Goal: Information Seeking & Learning: Learn about a topic

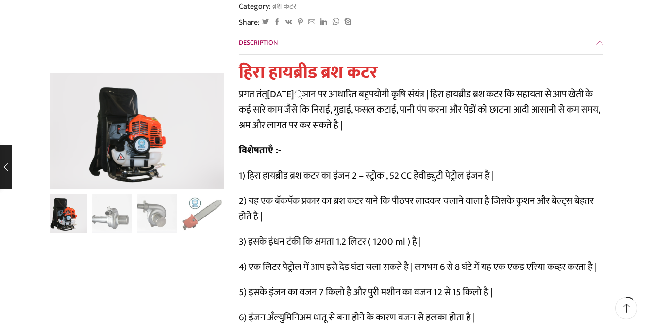
scroll to position [276, 0]
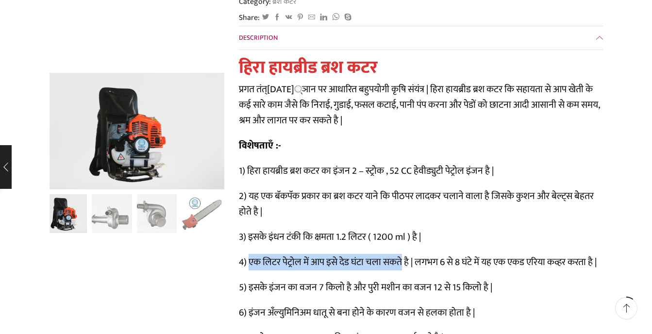
drag, startPoint x: 249, startPoint y: 239, endPoint x: 401, endPoint y: 233, distance: 152.4
click at [401, 254] on p "4) एक लिटर पेट्रोल में आप इसे देड घंटा चला सकते है | लगभग 6 से 8 घंटे में यह एक…" at bounding box center [421, 262] width 364 height 16
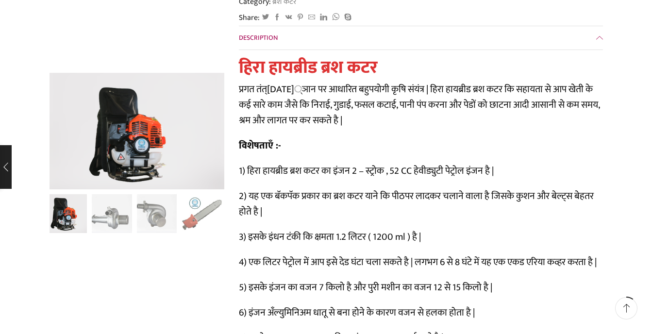
click at [512, 254] on p "4) एक लिटर पेट्रोल में आप इसे देड घंटा चला सकते है | लगभग 6 से 8 घंटे में यह एक…" at bounding box center [421, 262] width 364 height 16
drag, startPoint x: 441, startPoint y: 236, endPoint x: 592, endPoint y: 235, distance: 150.9
click at [592, 254] on p "4) एक लिटर पेट्रोल में आप इसे देड घंटा चला सकते है | लगभग 6 से 8 घंटे में यह एक…" at bounding box center [421, 262] width 364 height 16
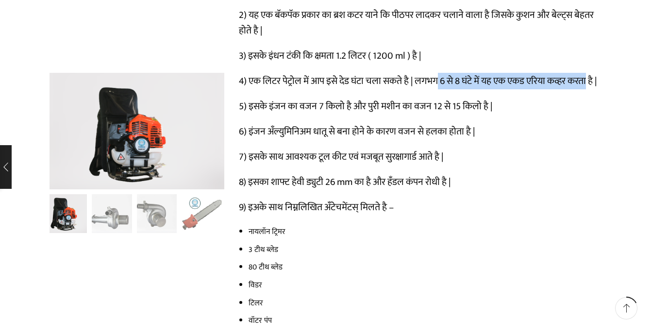
scroll to position [462, 0]
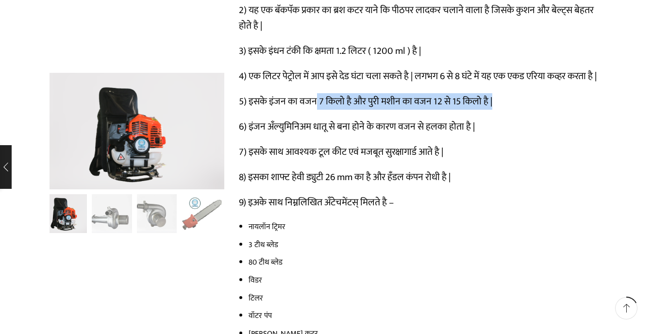
drag, startPoint x: 317, startPoint y: 92, endPoint x: 493, endPoint y: 98, distance: 175.7
click at [493, 98] on p "5) इसके इंजन का वजन 7 किलो है और पुरी मशीन का वजन 12 से 15 किलो है |" at bounding box center [421, 102] width 364 height 16
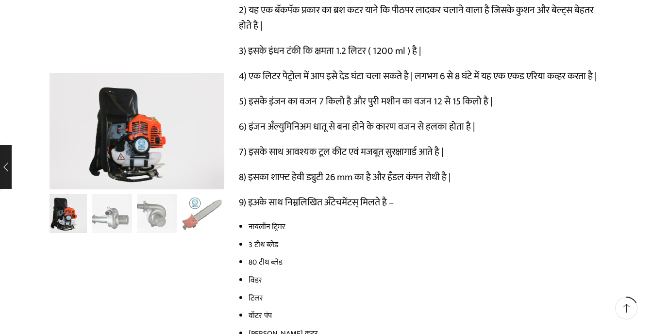
drag, startPoint x: 493, startPoint y: 98, endPoint x: 478, endPoint y: 109, distance: 18.6
click at [479, 109] on div "हिरा हायब्रीड ब्रश कटर प्रगत तंत्रज्ञान पर आधारित बहुपयोगी कृषि संयंत्र | हिरा …" at bounding box center [421, 119] width 364 height 496
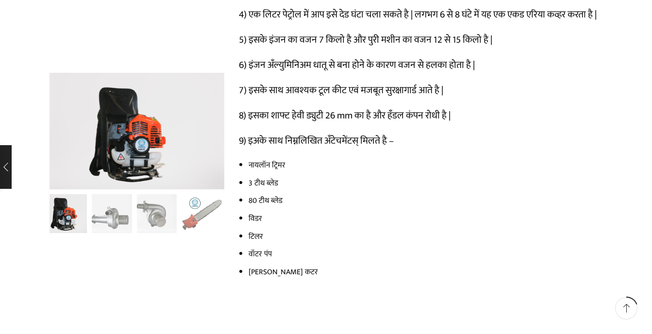
scroll to position [528, 0]
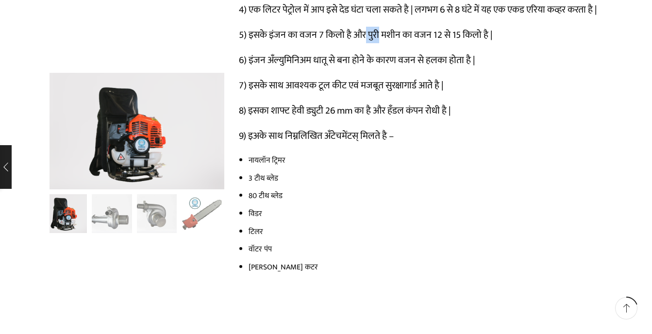
click at [378, 27] on p "5) इसके इंजन का वजन 7 किलो है और पुरी मशीन का वजन 12 से 15 किलो है |" at bounding box center [421, 35] width 364 height 16
drag, startPoint x: 378, startPoint y: 27, endPoint x: 299, endPoint y: 44, distance: 80.8
click at [314, 38] on div "हिरा हायब्रीड ब्रश कटर प्रगत तंत्रज्ञान पर आधारित बहुपयोगी कृषि संयंत्र | हिरा …" at bounding box center [421, 53] width 364 height 496
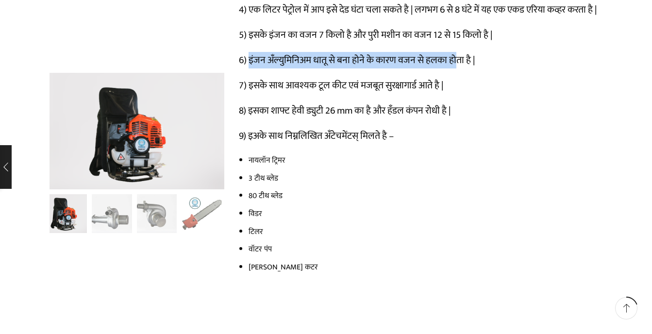
drag, startPoint x: 249, startPoint y: 52, endPoint x: 455, endPoint y: 55, distance: 205.7
click at [455, 55] on p "6) इंजन अँल्युमिनिअम धातू से बना होने के कारण वजन से हलका होता है |" at bounding box center [421, 60] width 364 height 16
click at [455, 54] on p "6) इंजन अँल्युमिनिअम धातू से बना होने के कारण वजन से हलका होता है |" at bounding box center [421, 60] width 364 height 16
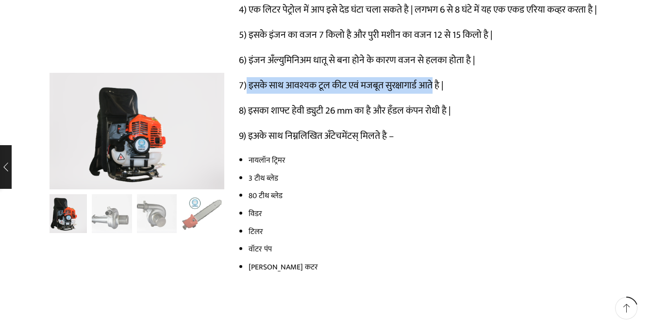
drag, startPoint x: 247, startPoint y: 76, endPoint x: 435, endPoint y: 82, distance: 187.9
click at [435, 82] on p "7) इसके साथ आवश्यक टूल कीट एवं मजबूत सुरक्षागार्ड आते है |" at bounding box center [421, 86] width 364 height 16
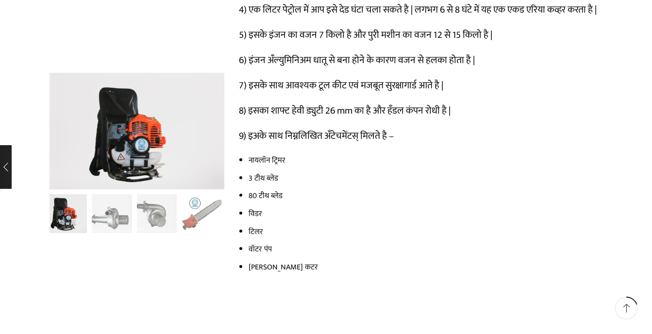
drag, startPoint x: 435, startPoint y: 82, endPoint x: 411, endPoint y: 87, distance: 23.9
click at [411, 87] on div "हिरा हायब्रीड ब्रश कटर प्रगत तंत्रज्ञान पर आधारित बहुपयोगी कृषि संयंत्र | हिरा …" at bounding box center [421, 53] width 364 height 496
drag, startPoint x: 262, startPoint y: 97, endPoint x: 383, endPoint y: 103, distance: 121.9
click at [383, 103] on p "8) इसका शाफ्ट हेवी ड्युटी 26 mm का है और हँडल कंपन रोधी है |" at bounding box center [421, 111] width 364 height 16
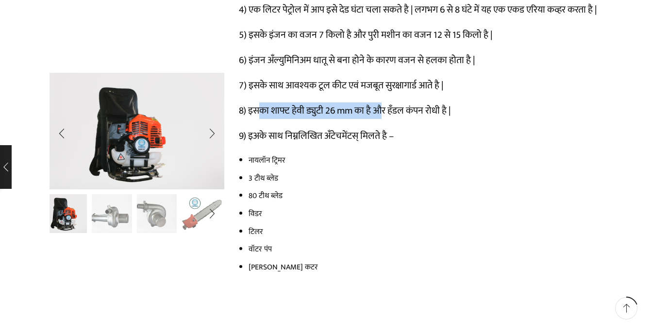
click at [122, 214] on img "2 / 13" at bounding box center [112, 213] width 40 height 40
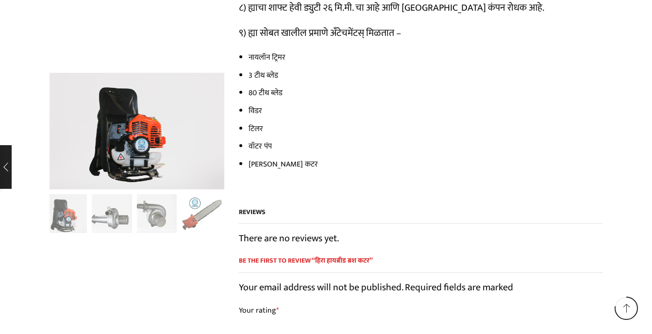
scroll to position [2108, 0]
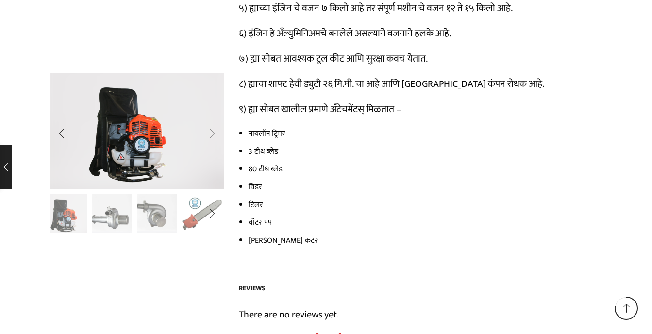
click at [213, 136] on div "Next slide" at bounding box center [212, 133] width 24 height 24
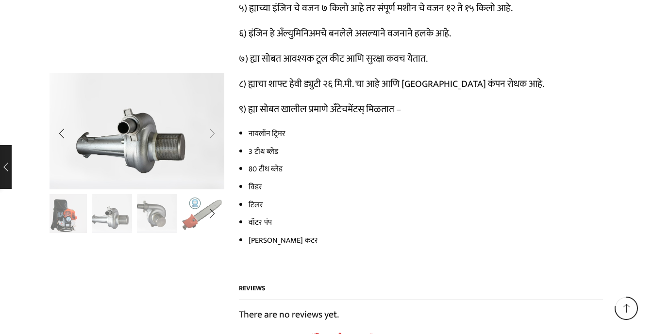
click at [213, 136] on div "Next slide" at bounding box center [212, 133] width 24 height 24
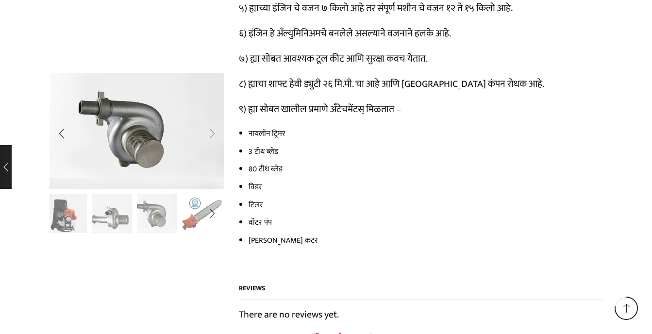
click at [213, 136] on div "Next slide" at bounding box center [212, 133] width 24 height 24
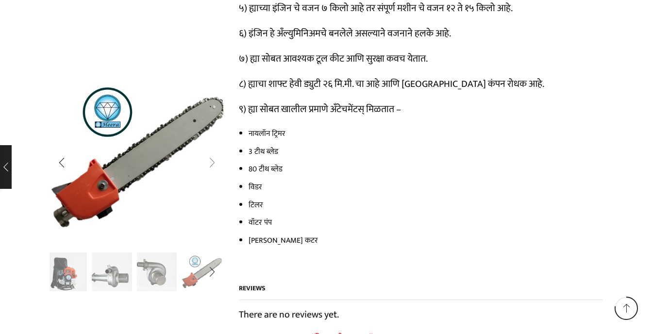
click at [212, 164] on div "Next slide" at bounding box center [212, 162] width 24 height 24
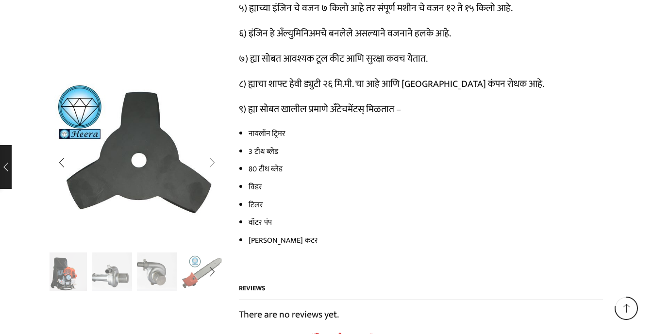
click at [212, 164] on div "Next slide" at bounding box center [212, 162] width 24 height 24
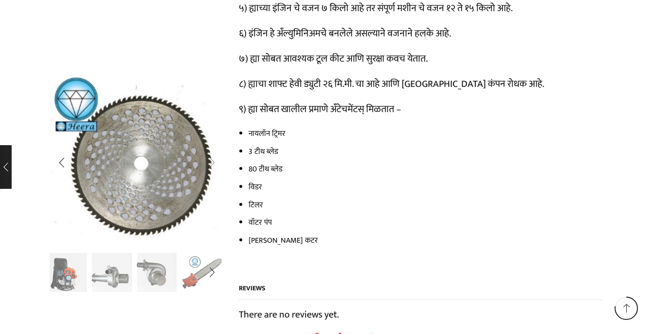
click at [209, 163] on div "Next slide" at bounding box center [212, 163] width 24 height 24
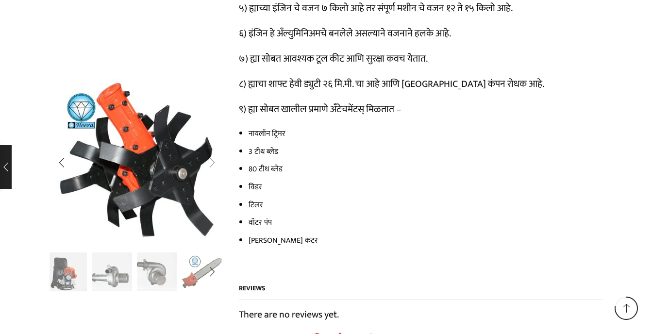
click at [209, 163] on div "Next slide" at bounding box center [212, 162] width 24 height 24
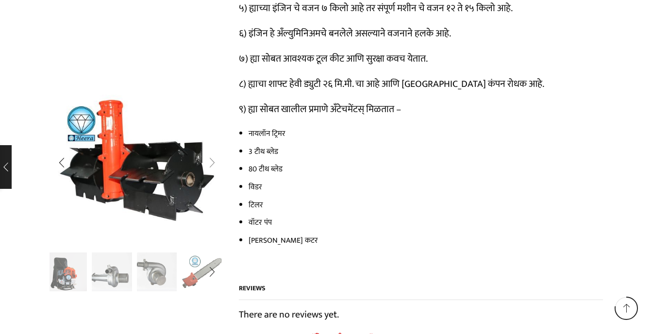
click at [209, 163] on div "Next slide" at bounding box center [212, 162] width 24 height 24
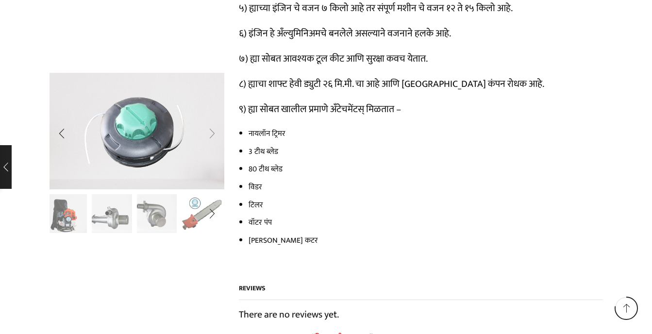
click at [214, 135] on div "Next slide" at bounding box center [212, 133] width 24 height 24
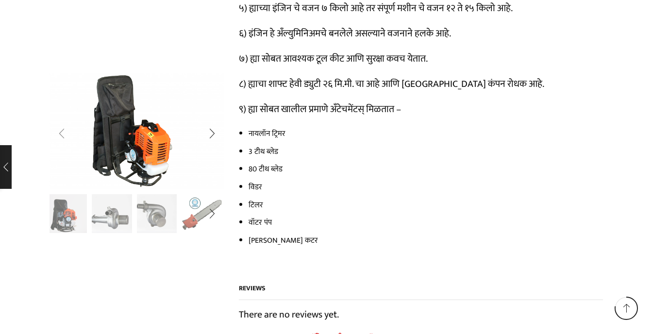
click at [63, 135] on div "Previous slide" at bounding box center [61, 133] width 24 height 24
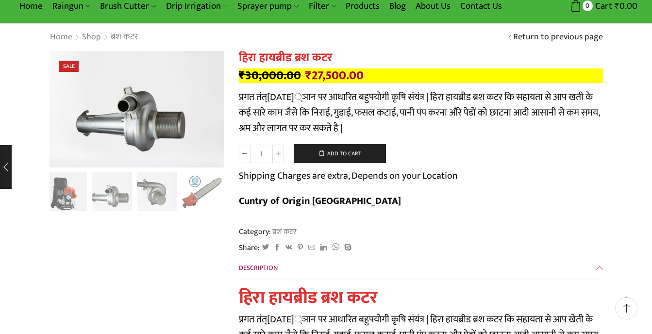
scroll to position [0, 0]
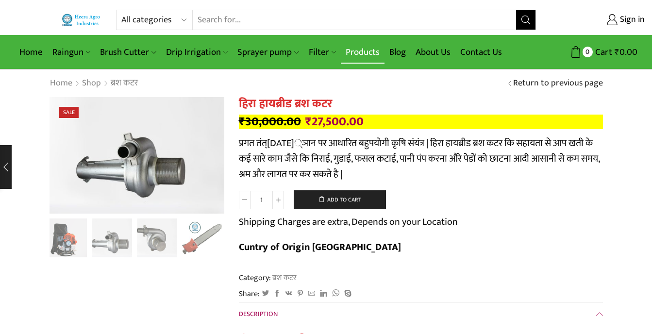
click at [368, 51] on link "Products" at bounding box center [363, 52] width 44 height 23
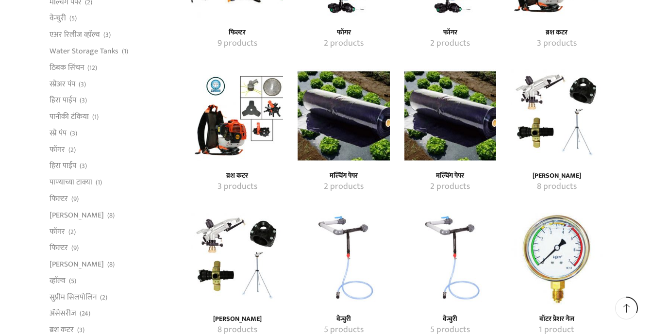
scroll to position [799, 0]
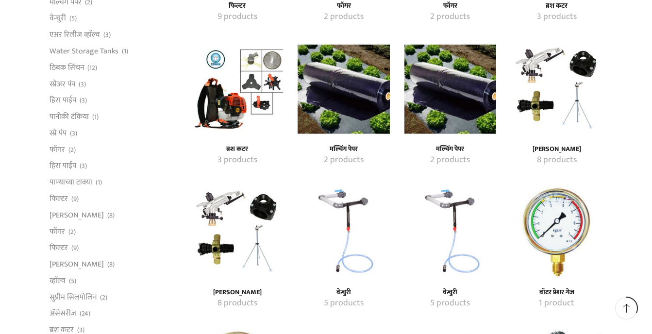
click at [562, 102] on img "Visit product category रेन गन" at bounding box center [556, 89] width 92 height 92
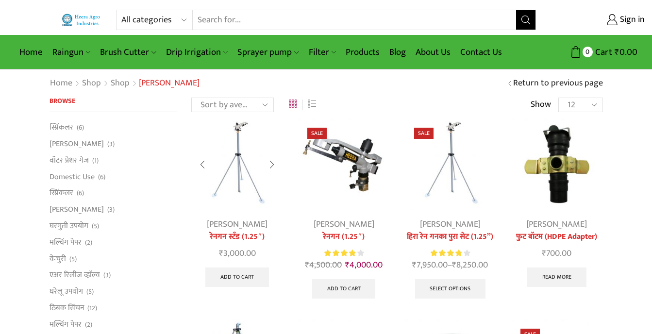
click at [246, 172] on img at bounding box center [237, 164] width 92 height 92
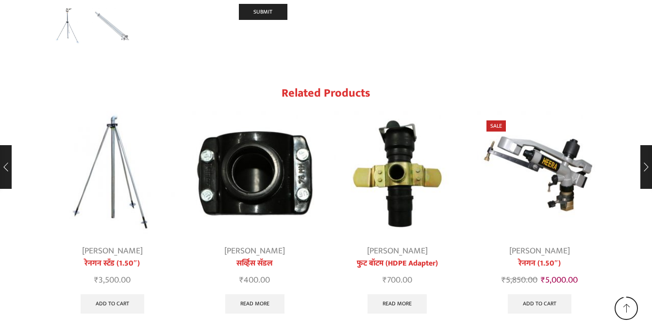
scroll to position [1306, 0]
